Goal: Navigation & Orientation: Understand site structure

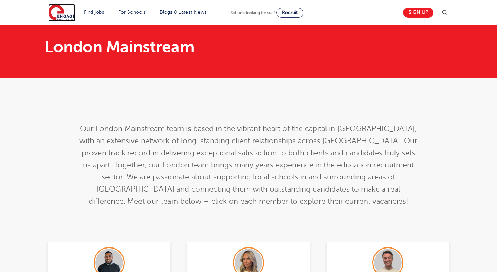
click at [61, 15] on img at bounding box center [61, 12] width 27 height 17
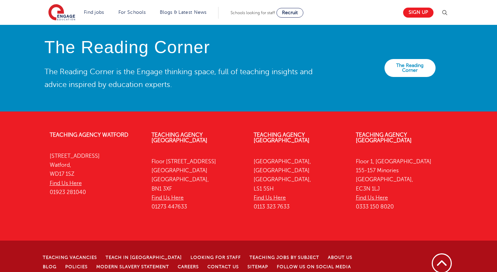
scroll to position [1535, 0]
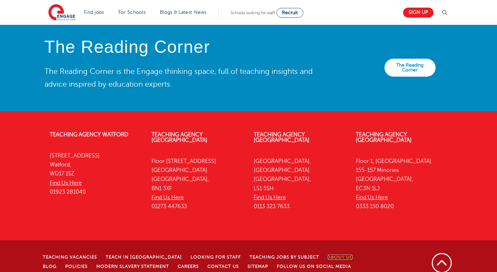
click at [328, 255] on link "About Us" at bounding box center [340, 257] width 25 height 5
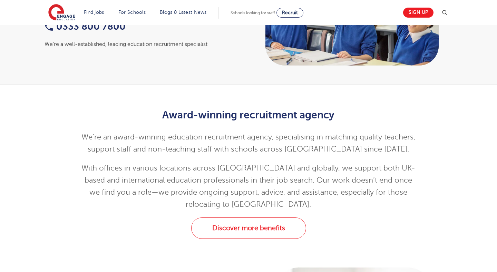
scroll to position [94, 0]
